Goal: Information Seeking & Learning: Find specific fact

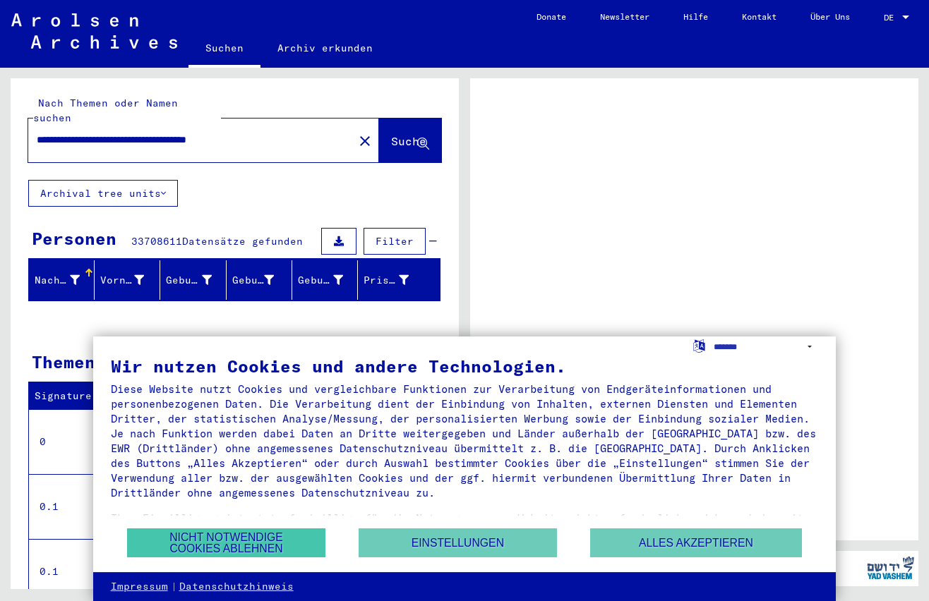
click at [263, 548] on button "Nicht notwendige Cookies ablehnen" at bounding box center [226, 543] width 198 height 29
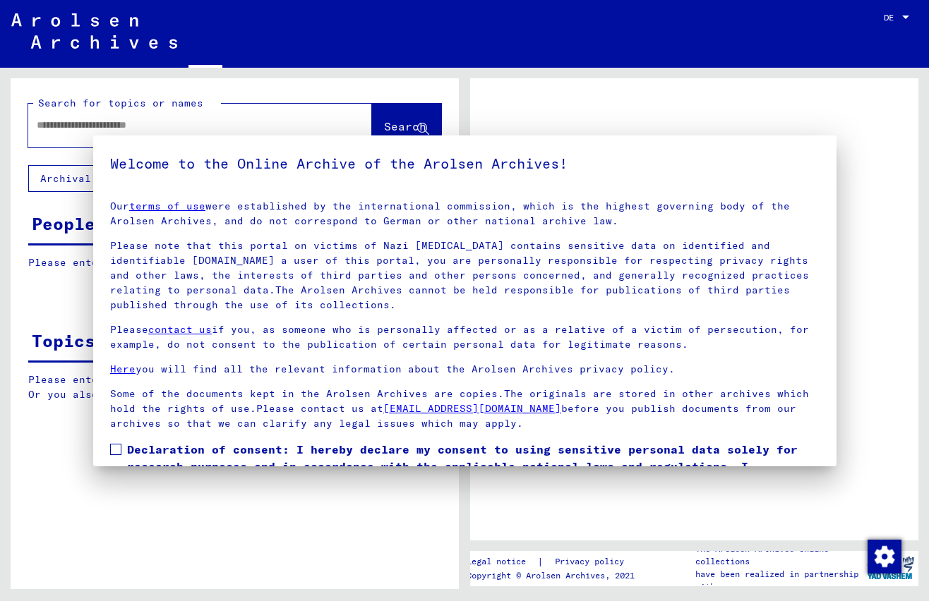
type input "**********"
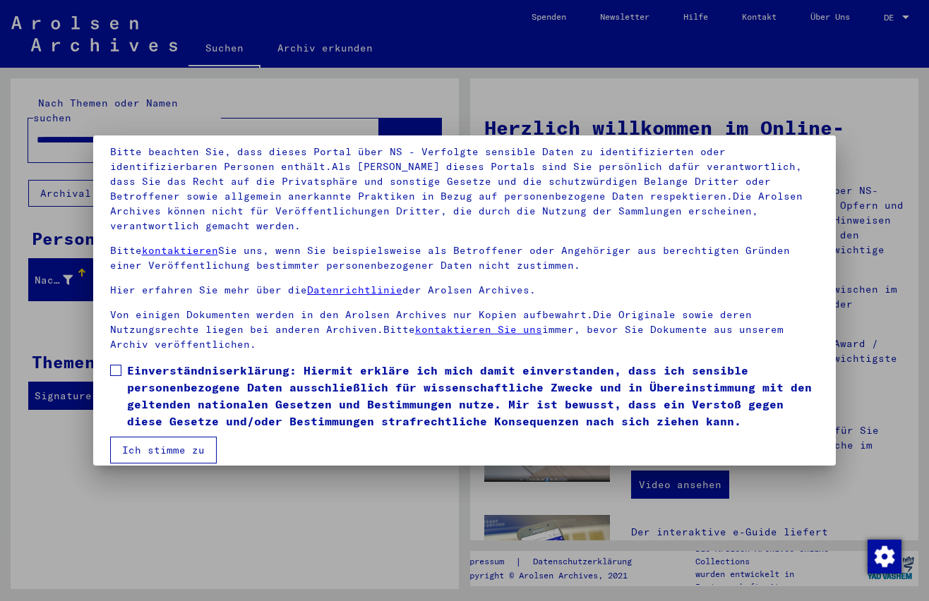
scroll to position [93, 0]
click at [121, 363] on label "Einverständniserklärung: Hiermit erkläre ich mich damit einverstanden, dass ich…" at bounding box center [464, 397] width 709 height 68
click at [162, 438] on button "Ich stimme zu" at bounding box center [163, 451] width 107 height 27
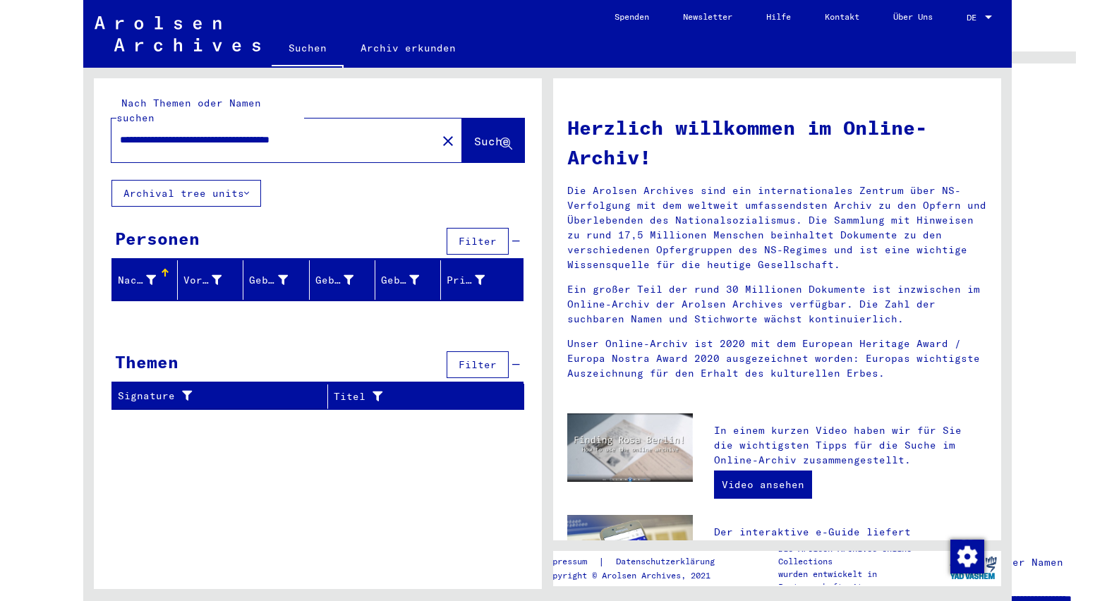
scroll to position [0, 0]
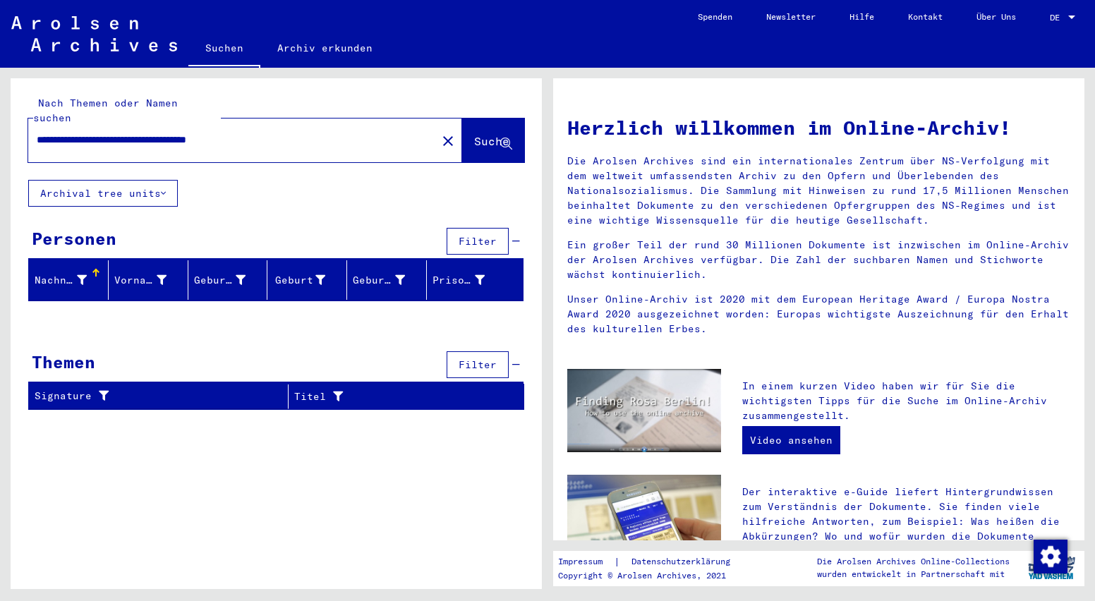
click at [83, 275] on icon at bounding box center [82, 280] width 10 height 10
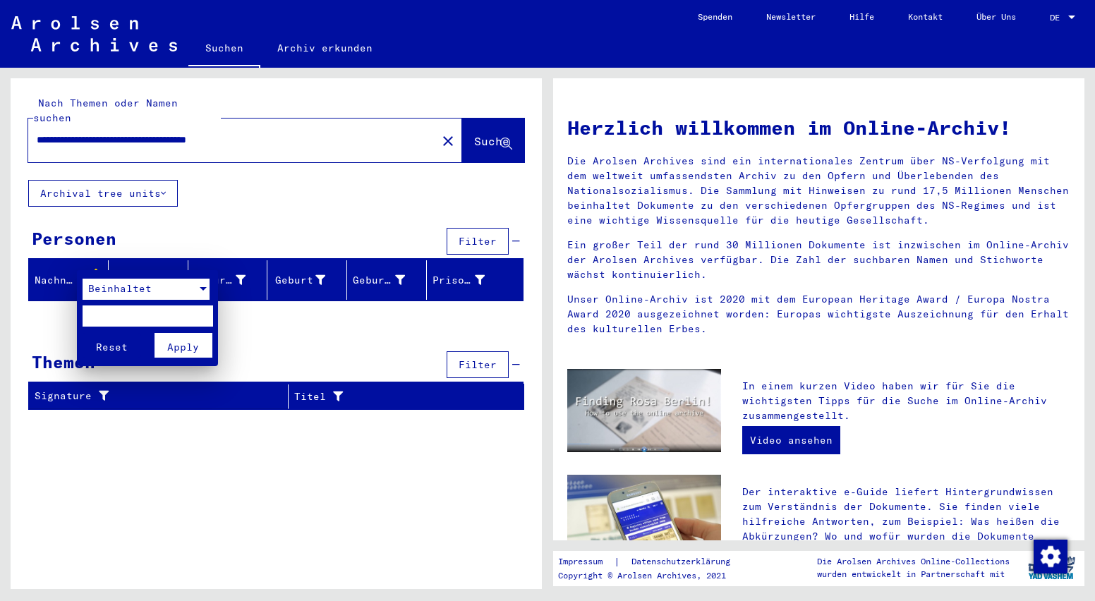
click at [203, 288] on div at bounding box center [203, 289] width 7 height 4
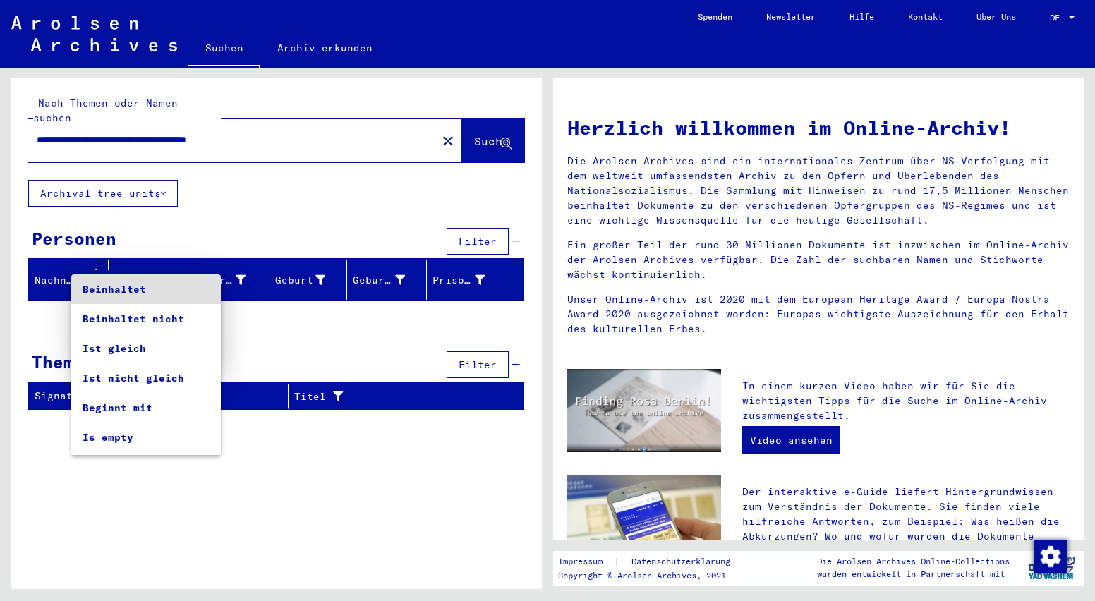
click at [279, 315] on div at bounding box center [547, 300] width 1095 height 601
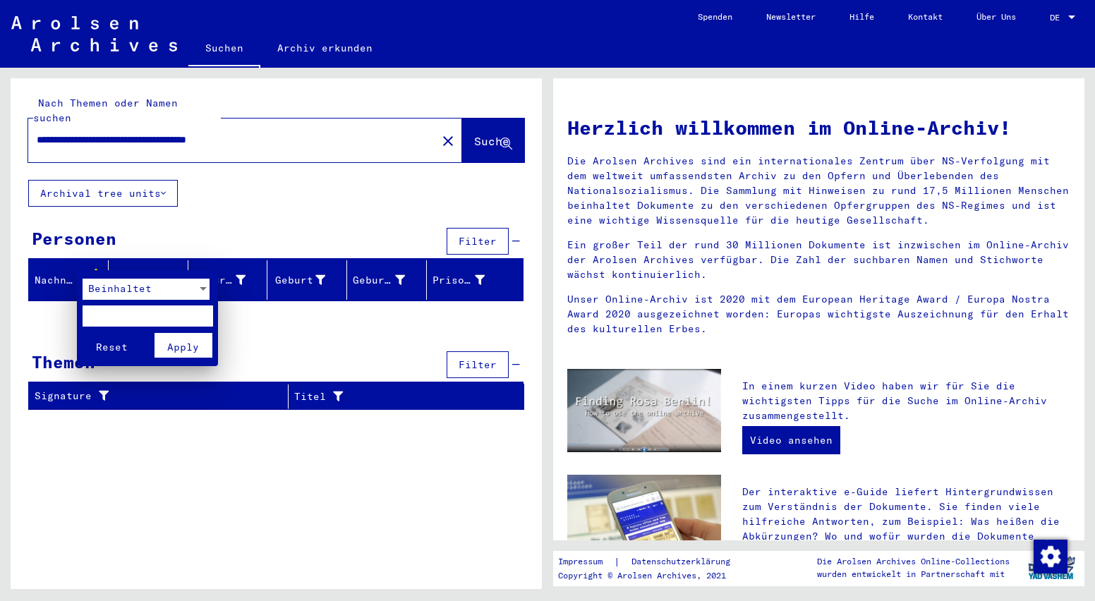
click at [107, 312] on input "text" at bounding box center [148, 316] width 131 height 21
type input "****"
click at [181, 347] on span "Apply" at bounding box center [183, 347] width 32 height 13
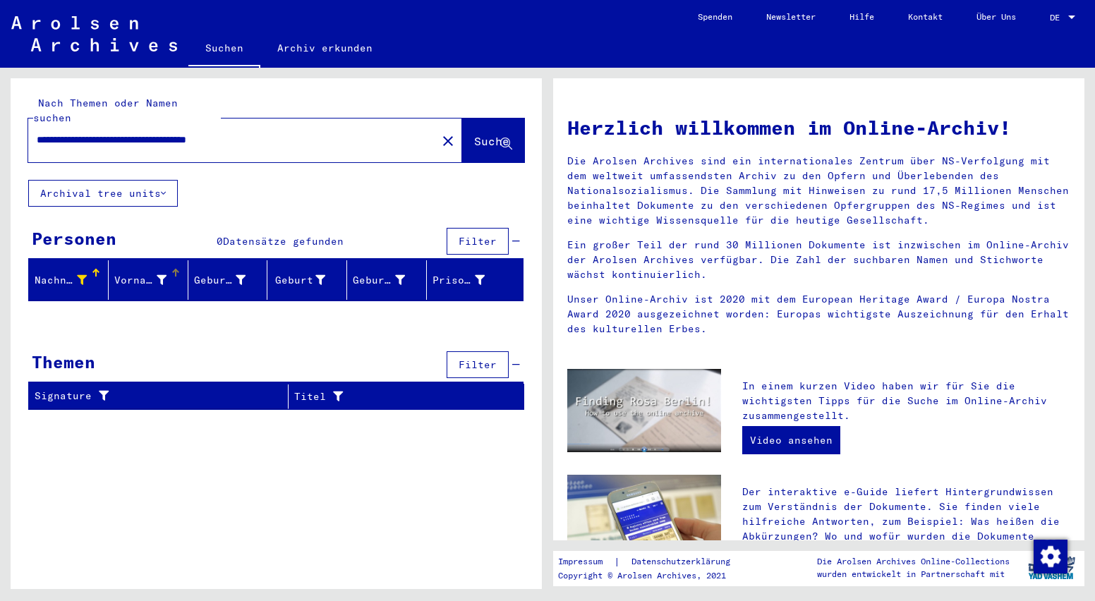
click at [163, 275] on icon at bounding box center [162, 280] width 10 height 10
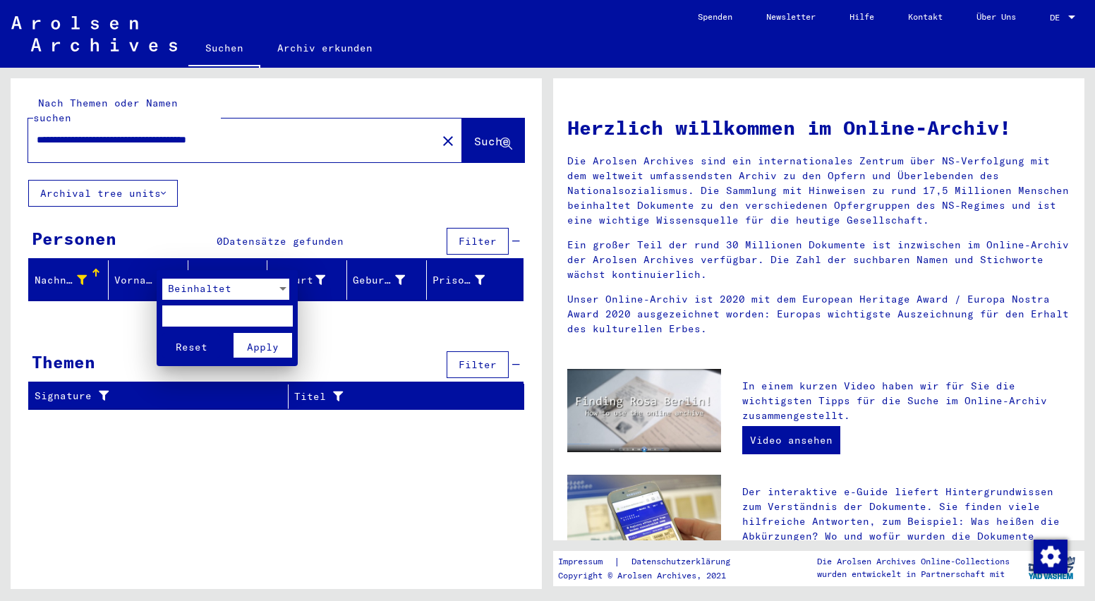
click at [177, 308] on input "text" at bounding box center [227, 316] width 131 height 21
type input "*******"
click at [265, 347] on span "Apply" at bounding box center [263, 347] width 32 height 13
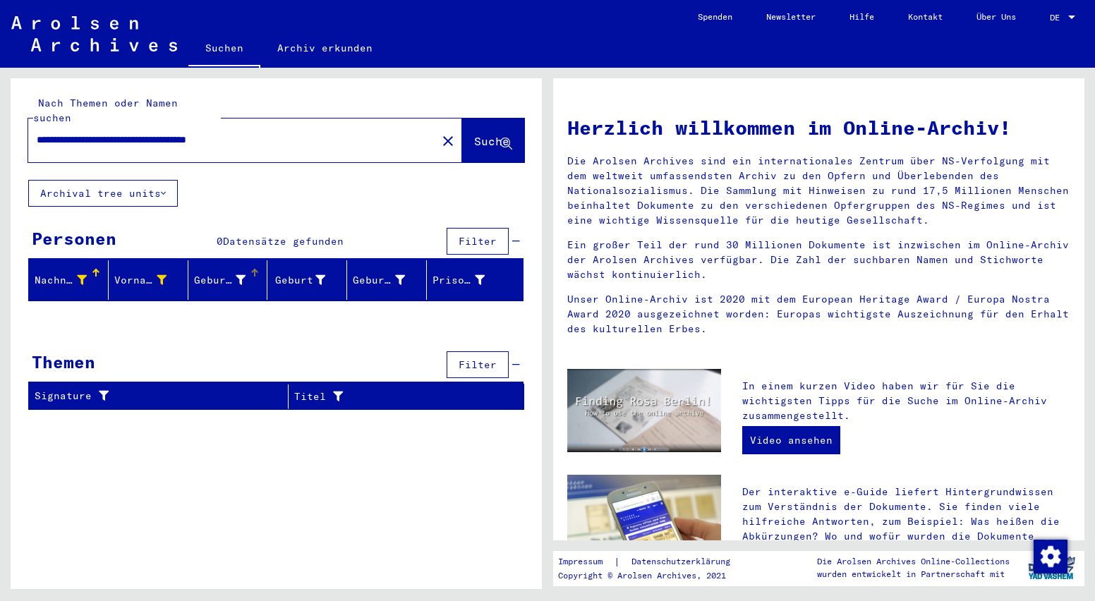
click at [243, 275] on icon at bounding box center [241, 280] width 10 height 10
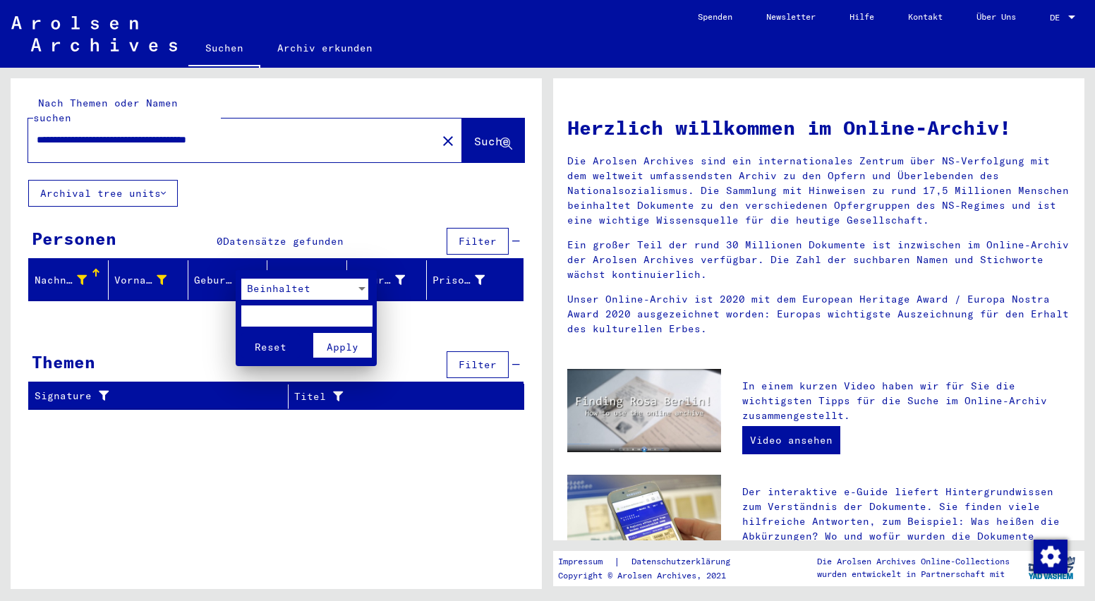
click at [109, 332] on div at bounding box center [547, 300] width 1095 height 601
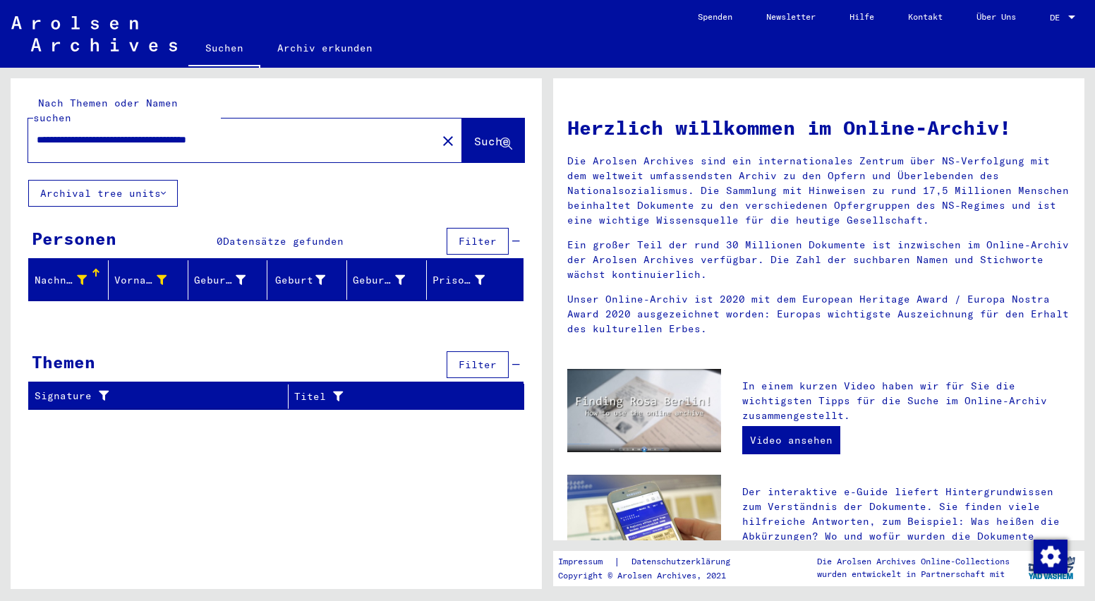
click at [164, 188] on icon at bounding box center [163, 193] width 5 height 10
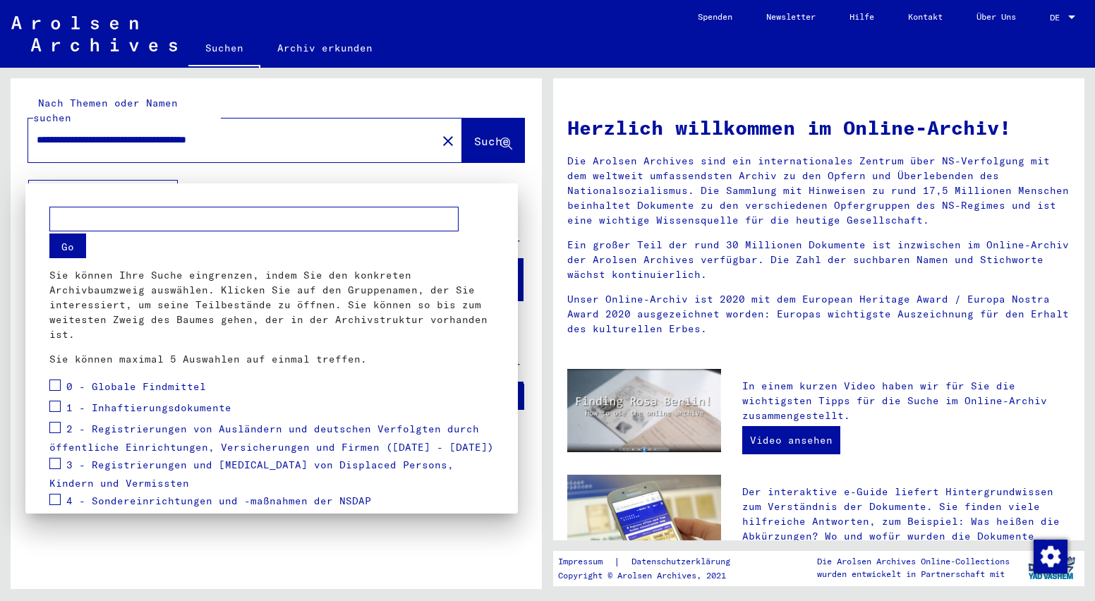
click at [164, 177] on div at bounding box center [547, 300] width 1095 height 601
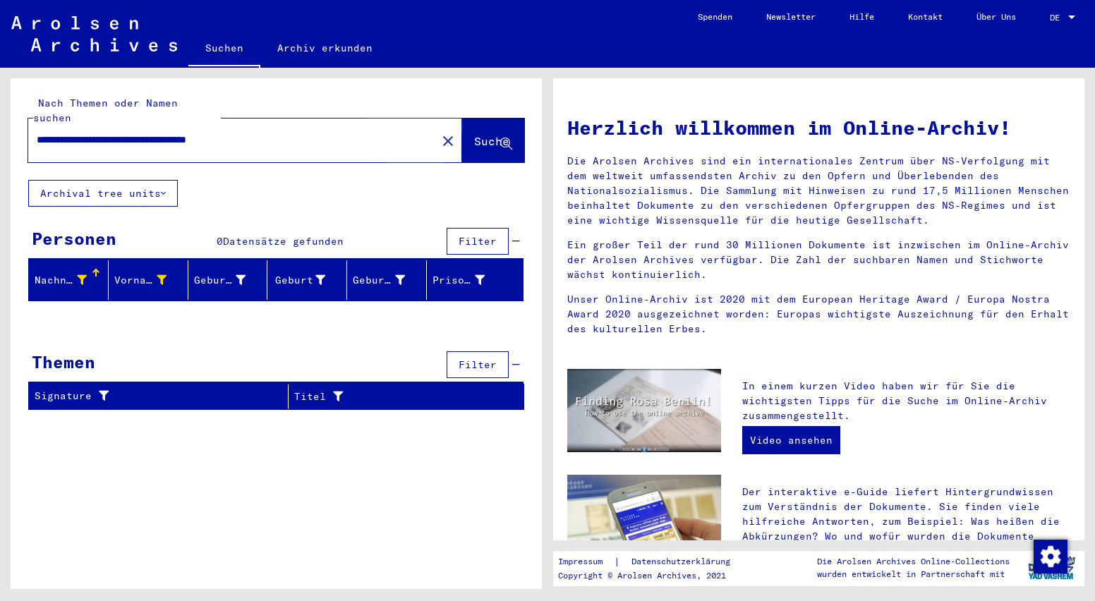
click at [474, 134] on span "Suche" at bounding box center [491, 141] width 35 height 14
click at [371, 273] on div "Geburtsdatum" at bounding box center [379, 280] width 52 height 15
click at [224, 273] on div "Geburtsname" at bounding box center [220, 280] width 52 height 15
click at [46, 273] on div "Nachname" at bounding box center [61, 280] width 52 height 15
click at [65, 273] on div "Nachname" at bounding box center [61, 280] width 52 height 15
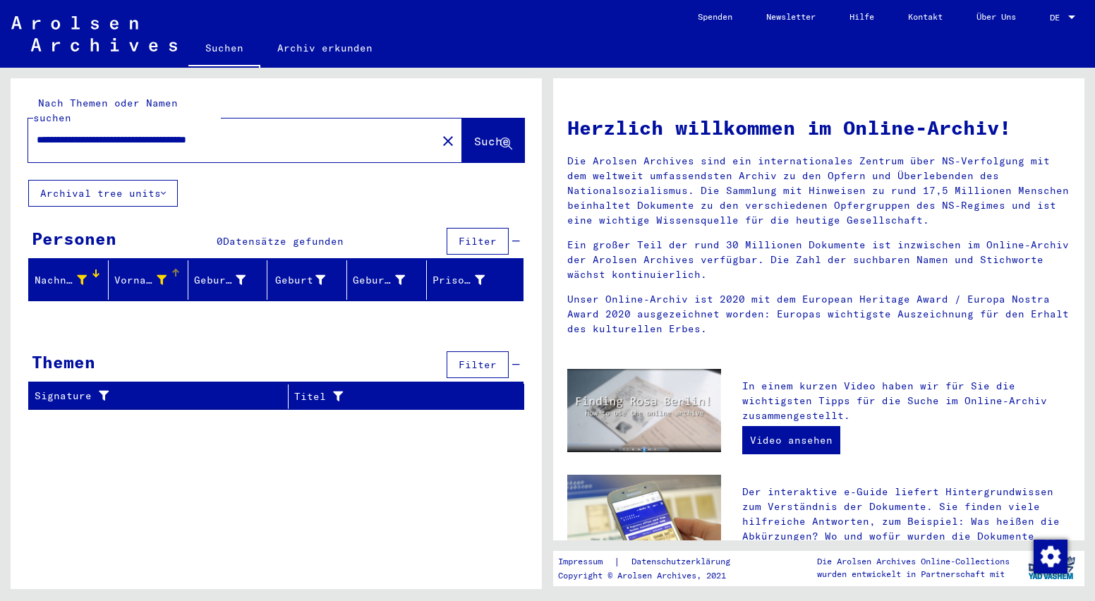
click at [146, 273] on div "Vorname" at bounding box center [140, 280] width 52 height 15
click at [339, 49] on link "Archiv erkunden" at bounding box center [324, 48] width 129 height 34
